Goal: Transaction & Acquisition: Obtain resource

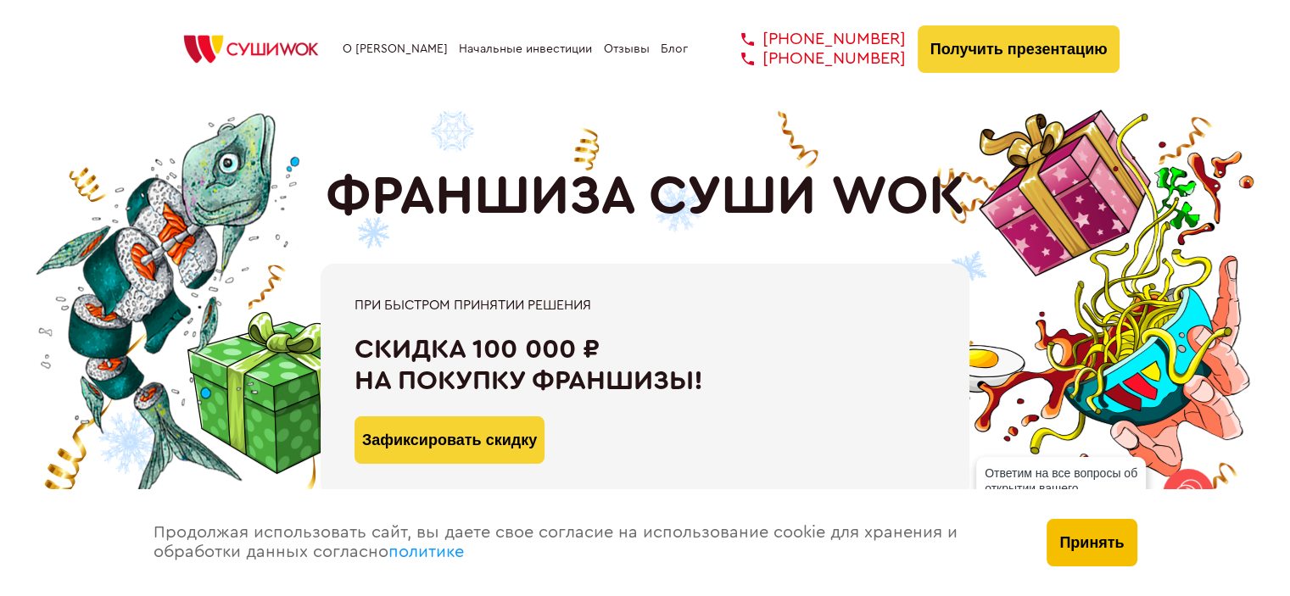
click at [1092, 550] on button "Принять" at bounding box center [1091, 542] width 90 height 47
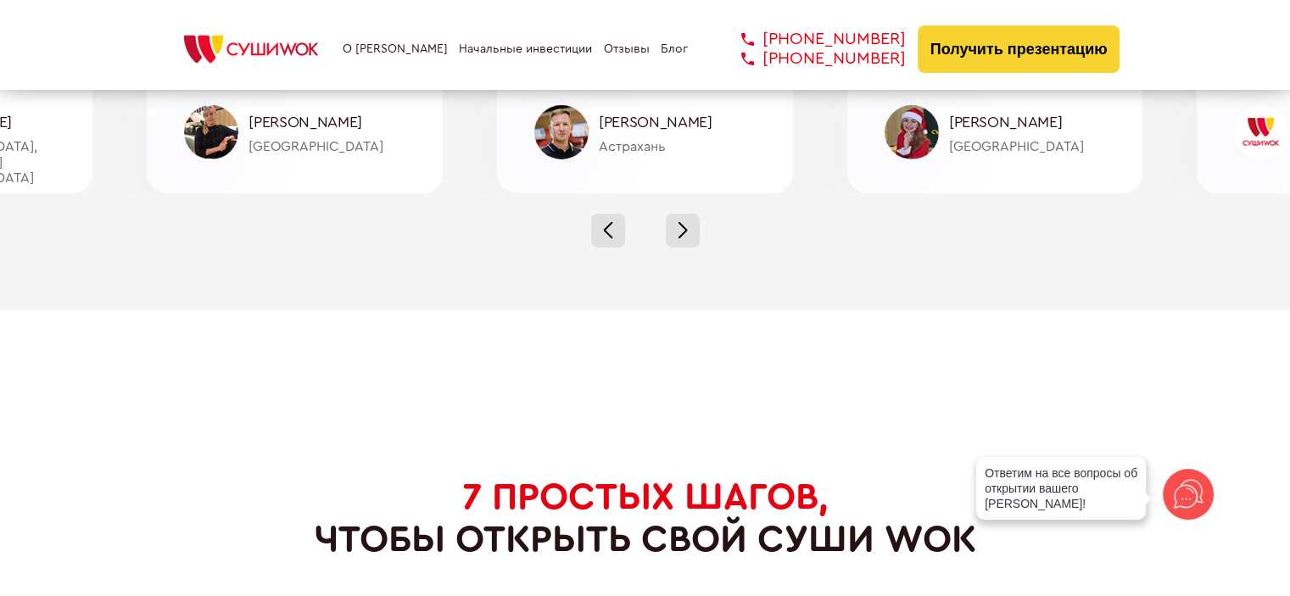
scroll to position [8710, 0]
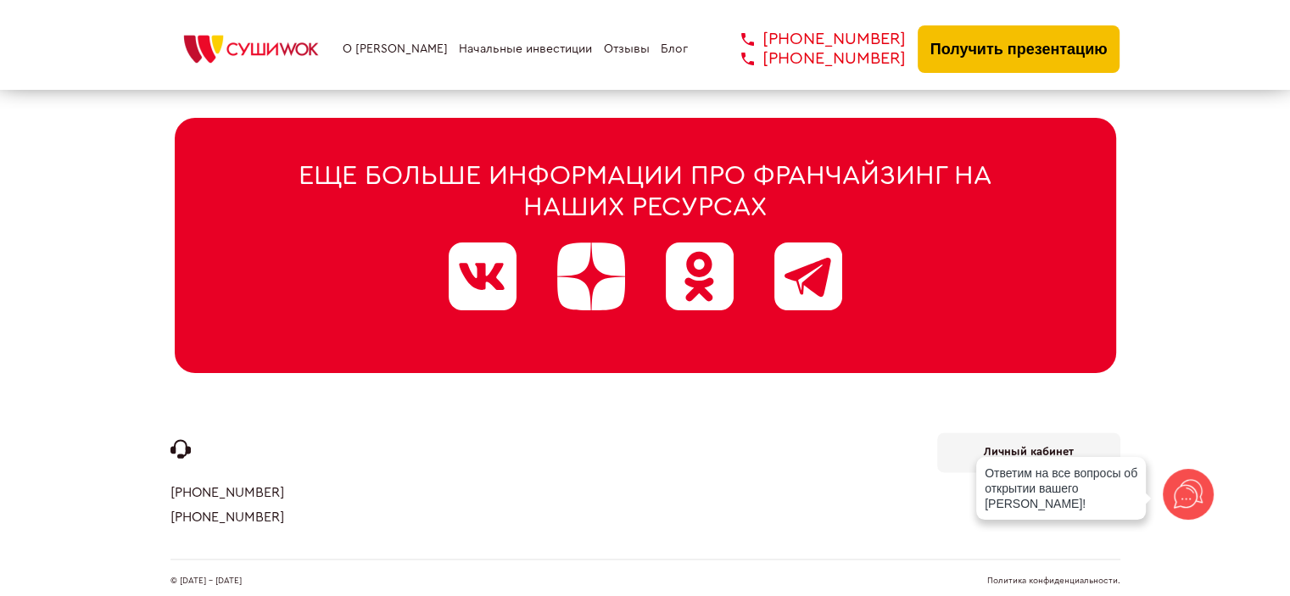
click at [1043, 49] on button "Получить презентацию" at bounding box center [1019, 48] width 203 height 47
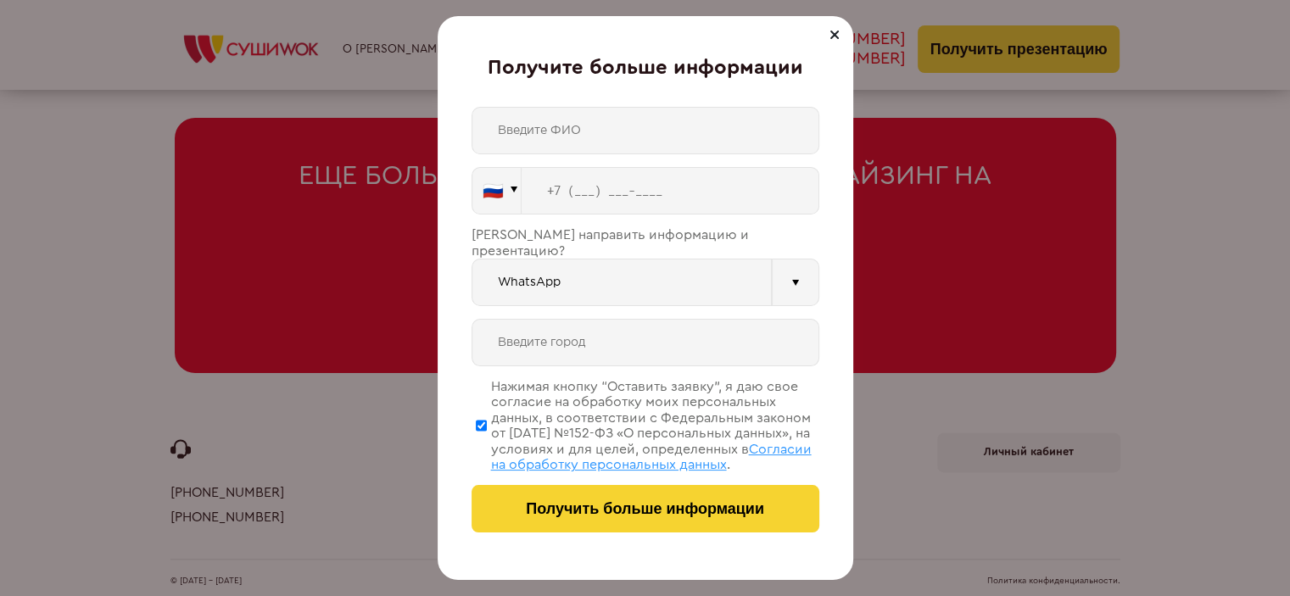
click at [553, 141] on input "text" at bounding box center [645, 130] width 348 height 47
click at [495, 129] on input "геворг" at bounding box center [645, 130] width 348 height 47
type input "Геворг"
click at [576, 192] on input "tel" at bounding box center [671, 190] width 298 height 47
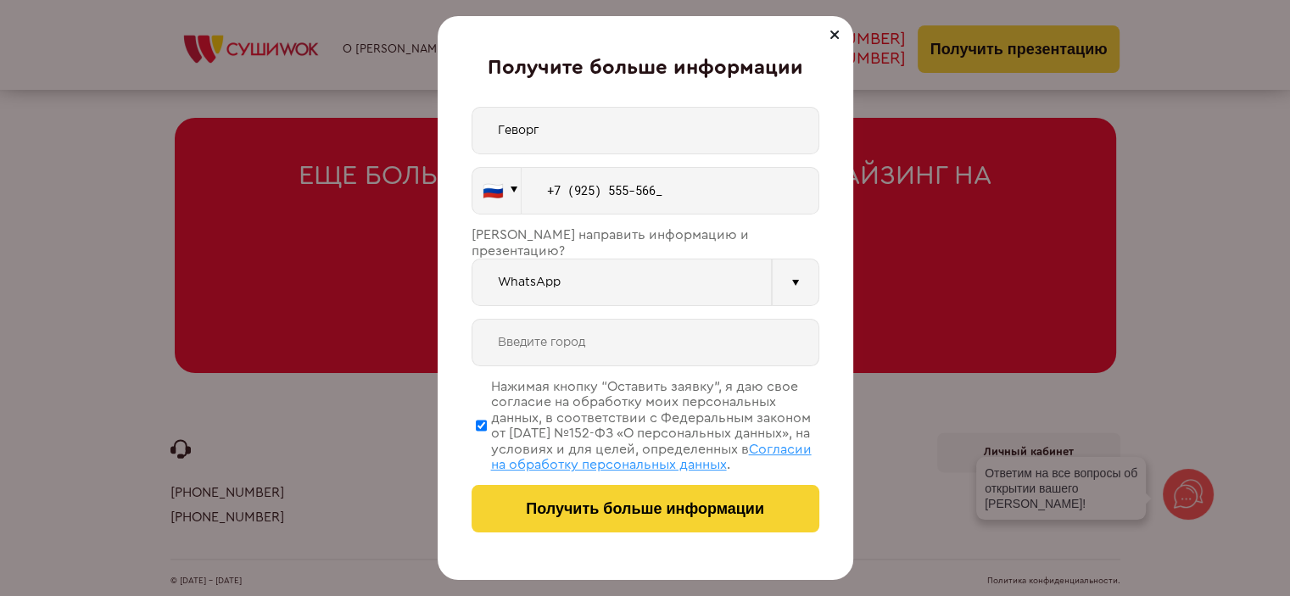
type input "+7 (925) 555-5667"
click at [541, 331] on input "text" at bounding box center [645, 342] width 348 height 47
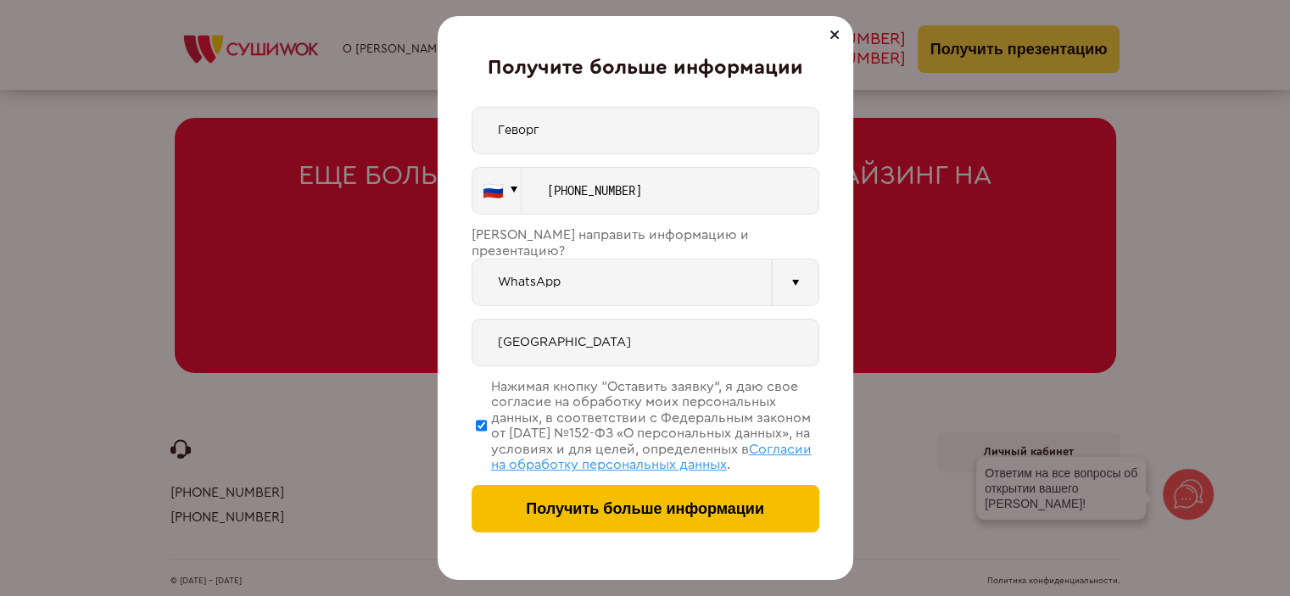
type input "Москва"
click at [672, 518] on button "Получить больше информации" at bounding box center [645, 508] width 348 height 47
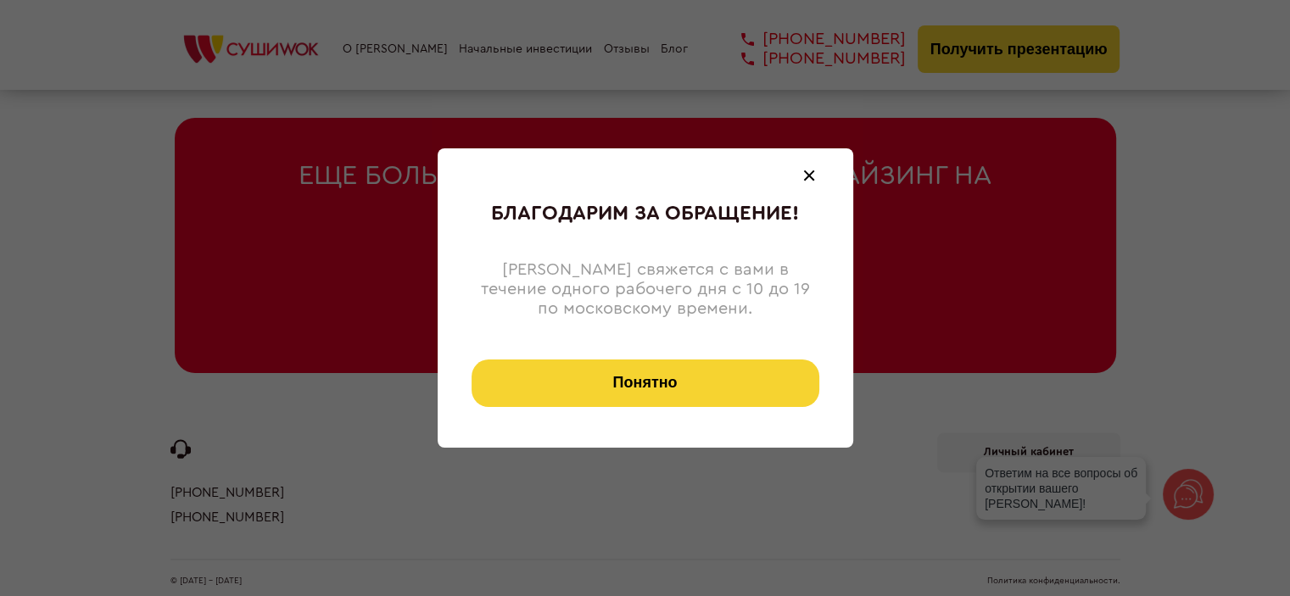
click at [712, 392] on button "Понятно" at bounding box center [645, 383] width 348 height 47
